Goal: Task Accomplishment & Management: Manage account settings

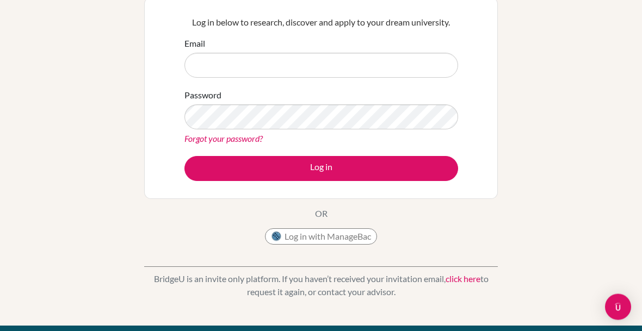
scroll to position [131, 0]
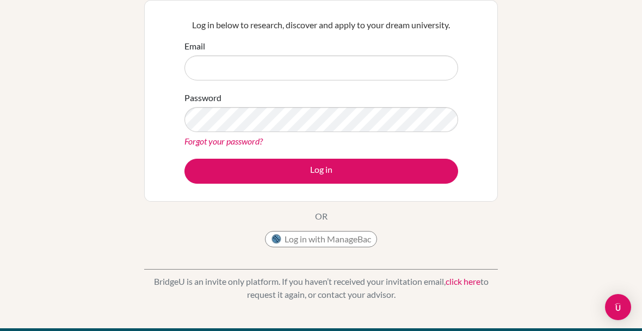
click at [314, 221] on div "Welcome to [GEOGRAPHIC_DATA] If your school is based in [GEOGRAPHIC_DATA], use …" at bounding box center [320, 88] width 353 height 330
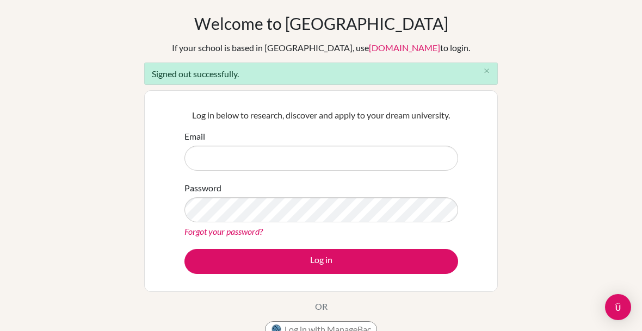
scroll to position [0, 0]
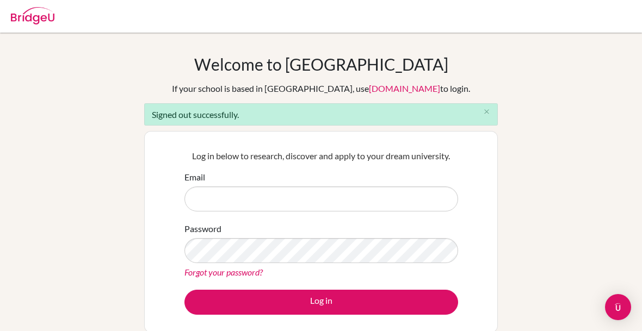
click at [492, 108] on button "close" at bounding box center [486, 112] width 22 height 16
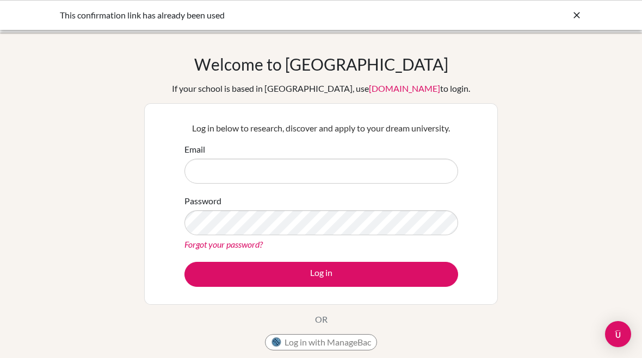
click at [569, 20] on div "This confirmation link has already been used" at bounding box center [321, 15] width 522 height 13
click at [573, 17] on icon at bounding box center [576, 15] width 11 height 11
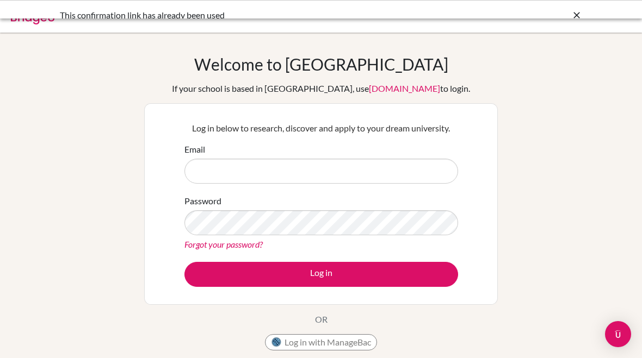
click at [579, 13] on div at bounding box center [320, 16] width 631 height 33
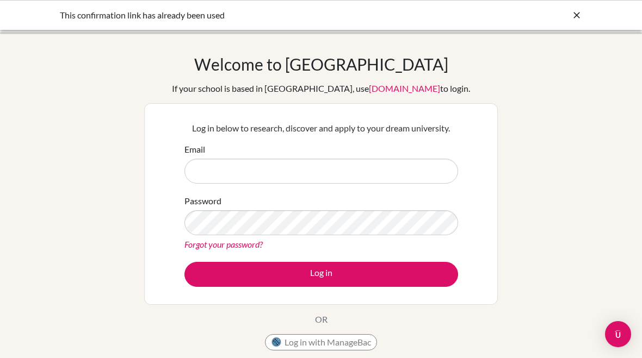
click at [296, 179] on input "Email" at bounding box center [321, 171] width 274 height 25
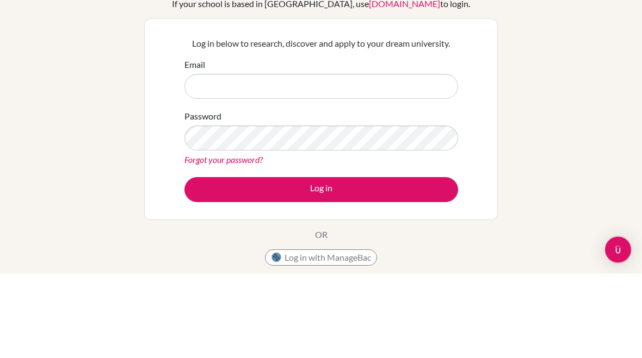
scroll to position [85, 0]
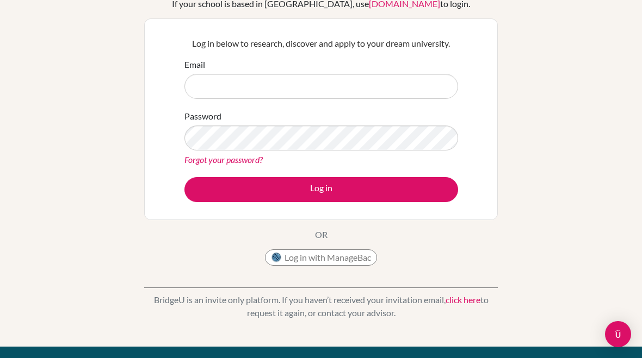
type input "aduardoj555@gmail.com"
click at [431, 188] on button "Log in" at bounding box center [321, 189] width 274 height 25
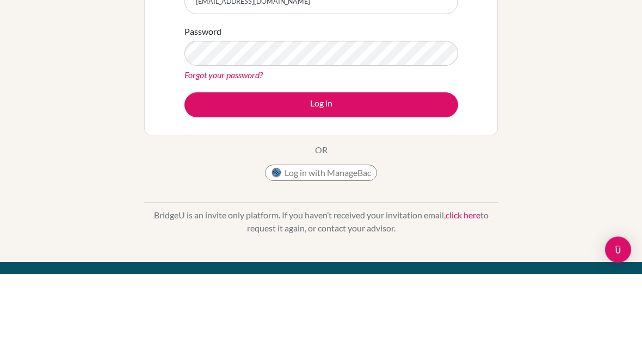
scroll to position [85, 0]
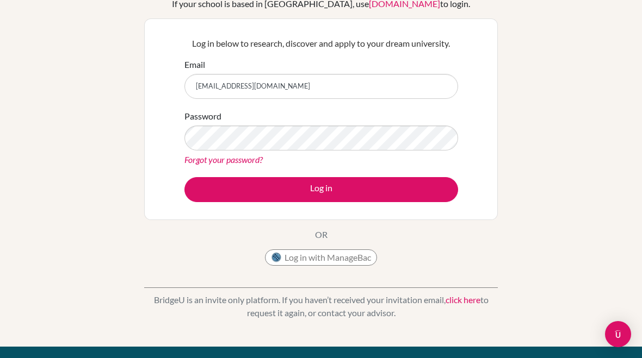
click at [430, 191] on button "Log in" at bounding box center [321, 189] width 274 height 25
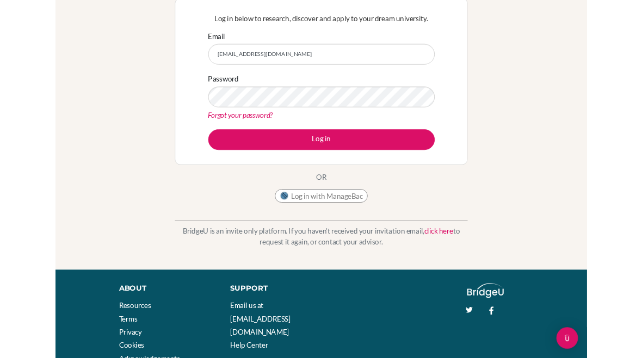
scroll to position [96, 0]
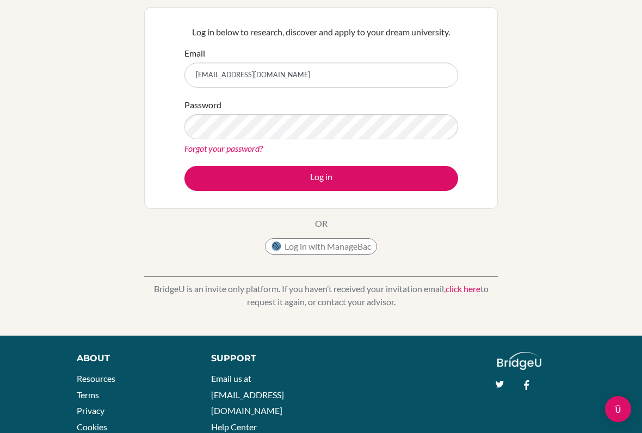
click at [356, 243] on button "Log in with ManageBac" at bounding box center [321, 246] width 112 height 16
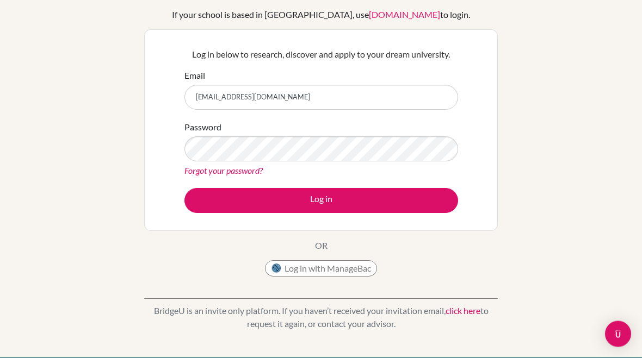
scroll to position [64, 0]
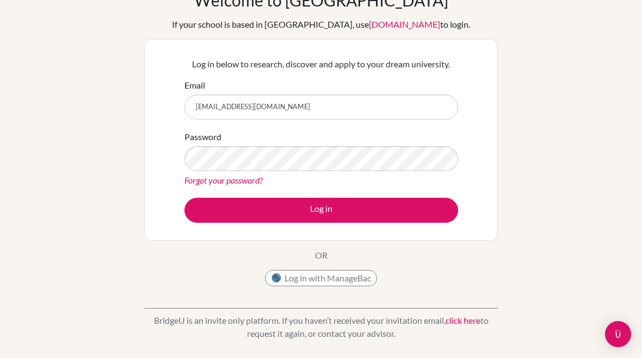
click at [321, 249] on div "Welcome to BridgeU If your school is based in China, use app.bridge-u.com.cn to…" at bounding box center [320, 141] width 353 height 302
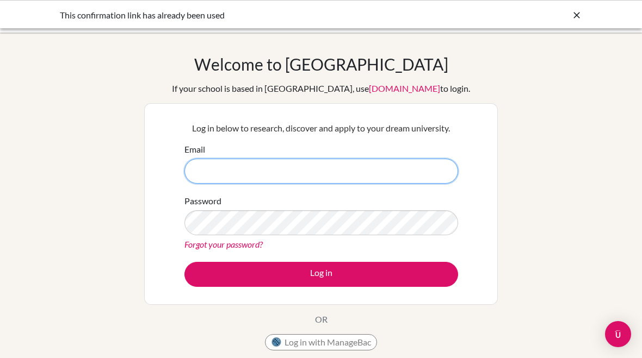
click at [380, 169] on input "Email" at bounding box center [321, 171] width 274 height 25
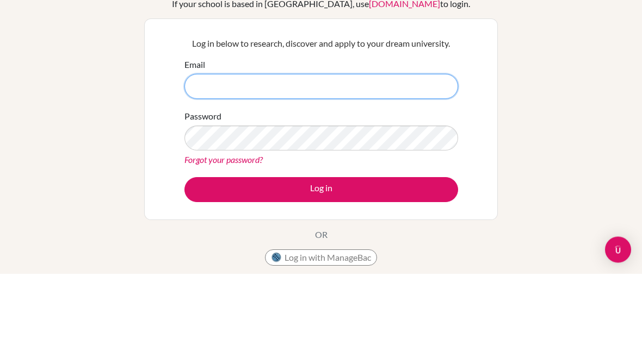
scroll to position [85, 0]
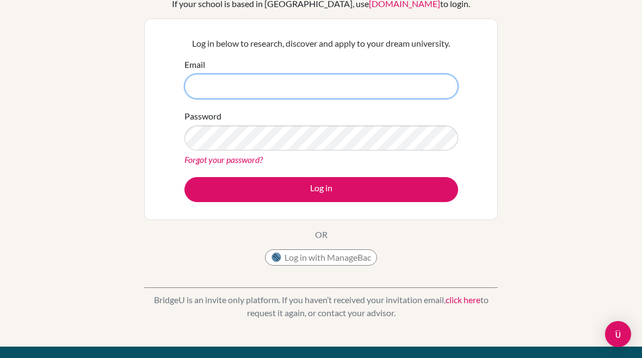
type input "[PERSON_NAME][EMAIL_ADDRESS][PERSON_NAME][DOMAIN_NAME]"
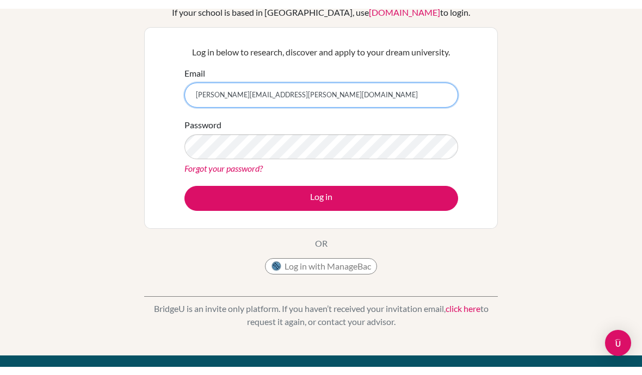
scroll to position [84, 0]
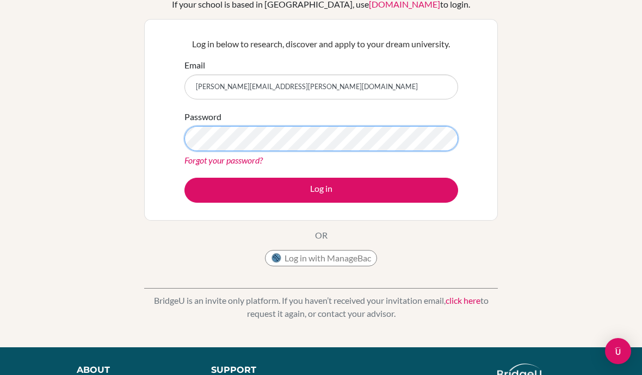
click at [321, 189] on button "Log in" at bounding box center [321, 190] width 274 height 25
